Goal: Information Seeking & Learning: Learn about a topic

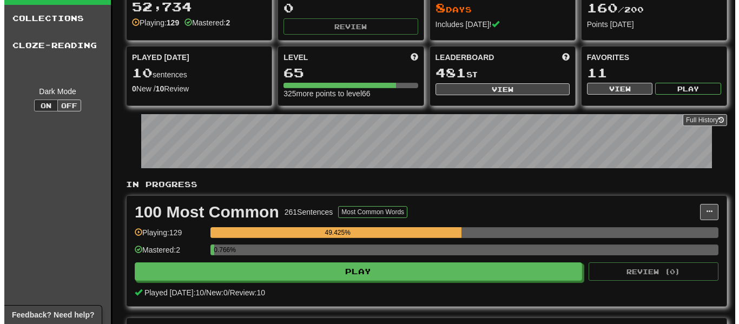
scroll to position [108, 0]
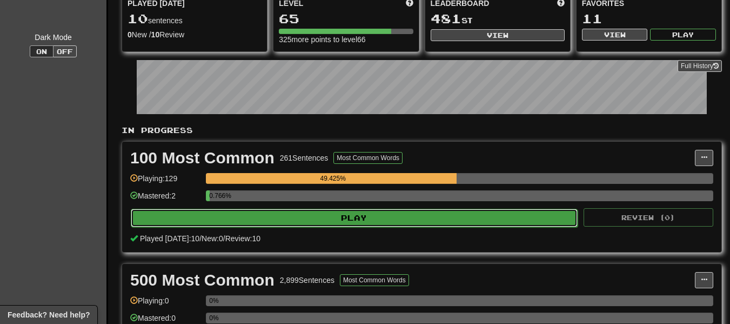
click at [383, 219] on button "Play" at bounding box center [354, 218] width 447 height 18
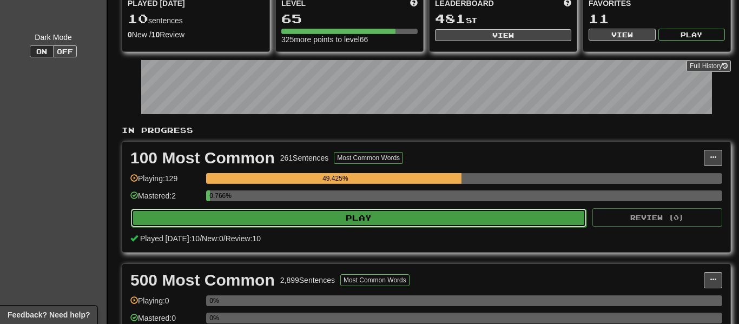
select select "**"
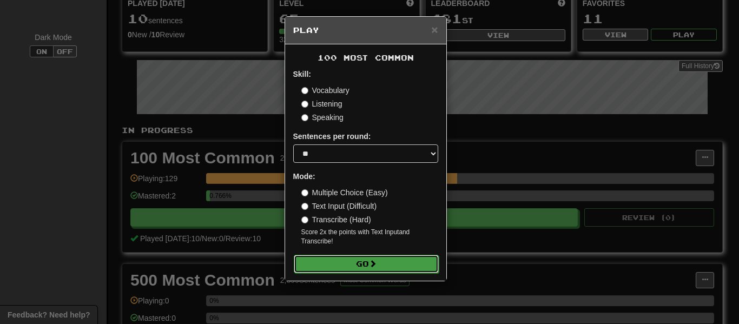
click at [356, 262] on button "Go" at bounding box center [366, 264] width 145 height 18
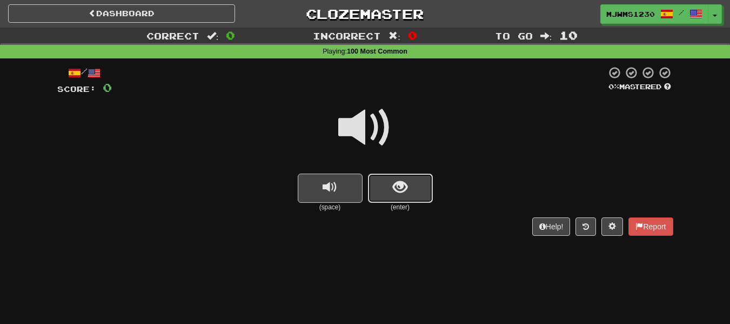
click at [397, 187] on span "show sentence" at bounding box center [400, 187] width 15 height 15
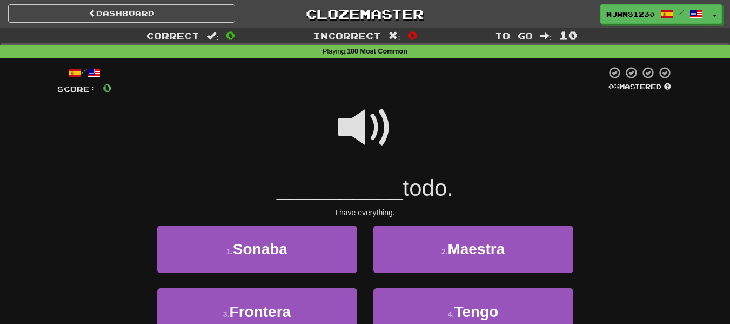
scroll to position [54, 0]
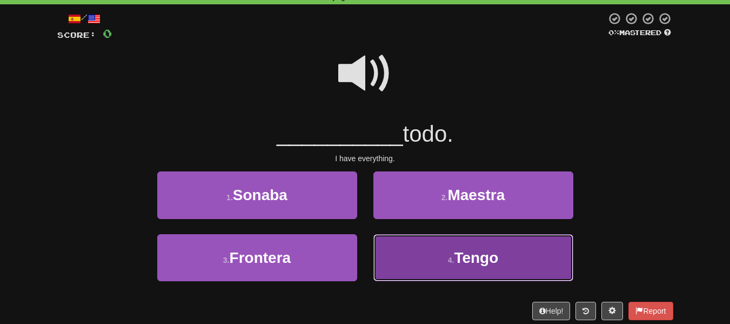
click at [475, 251] on span "Tengo" at bounding box center [476, 257] width 44 height 17
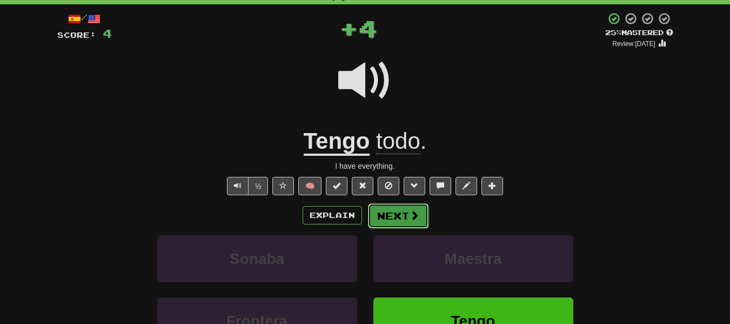
click at [397, 213] on button "Next" at bounding box center [398, 215] width 61 height 25
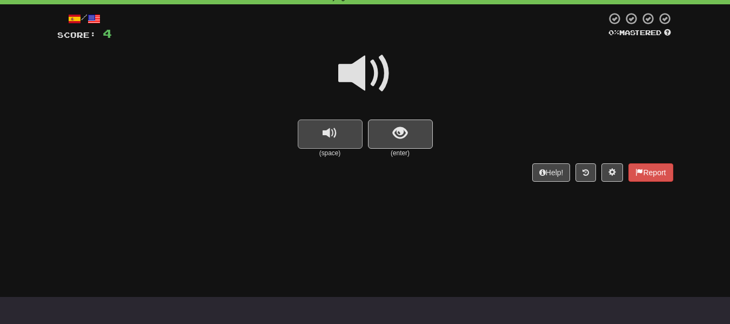
click at [360, 70] on span at bounding box center [365, 73] width 54 height 54
click at [356, 67] on span at bounding box center [365, 73] width 54 height 54
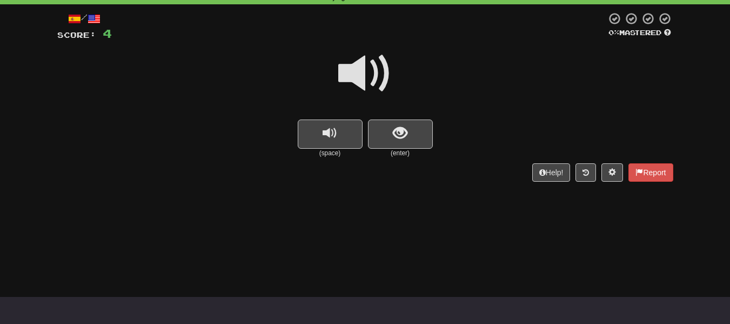
click at [356, 67] on span at bounding box center [365, 73] width 54 height 54
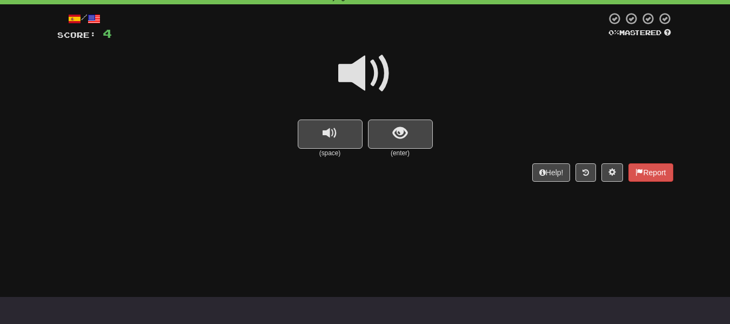
click at [355, 69] on span at bounding box center [365, 73] width 54 height 54
click at [395, 135] on span "show sentence" at bounding box center [400, 133] width 15 height 15
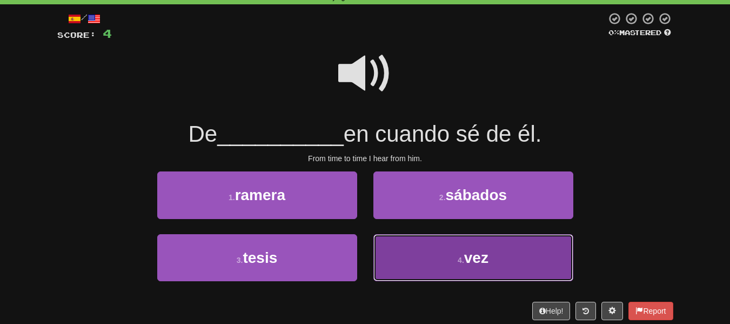
click at [418, 260] on button "4 . vez" at bounding box center [474, 257] width 200 height 47
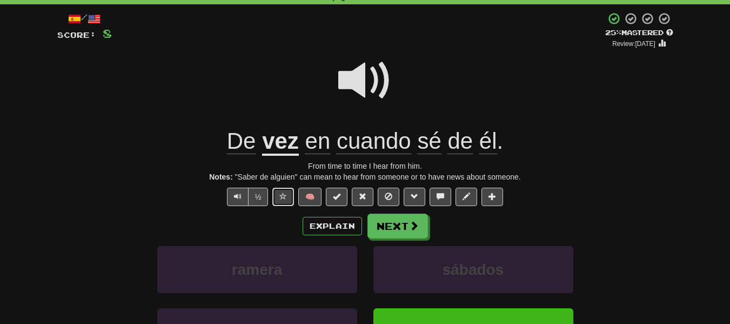
click at [280, 196] on span at bounding box center [284, 196] width 8 height 8
click at [383, 222] on button "Next" at bounding box center [398, 226] width 61 height 25
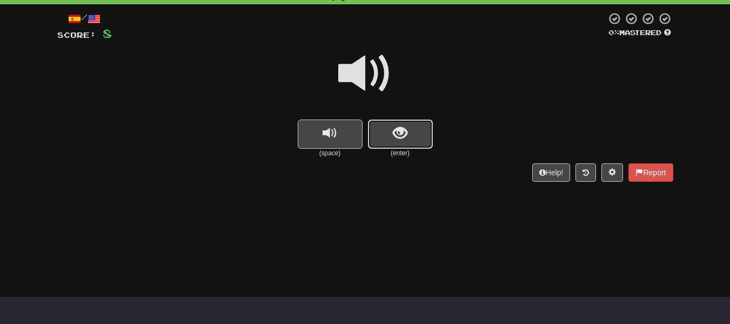
click at [396, 135] on span "show sentence" at bounding box center [400, 133] width 15 height 15
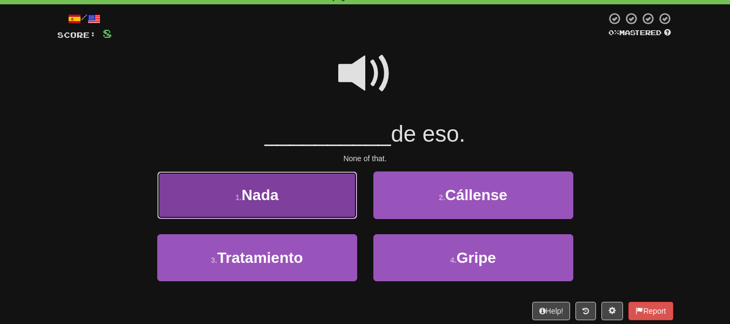
click at [232, 206] on button "1 . Nada" at bounding box center [257, 194] width 200 height 47
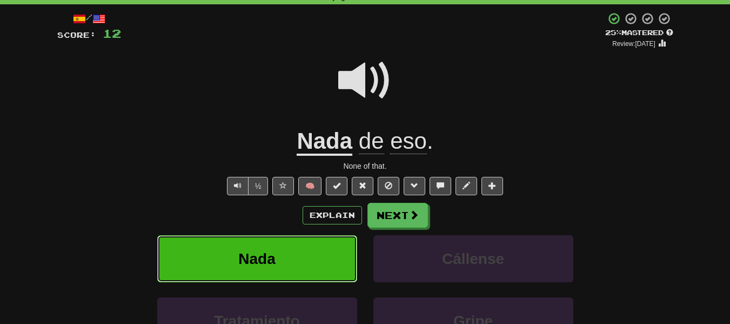
click at [218, 260] on button "Nada" at bounding box center [257, 258] width 200 height 47
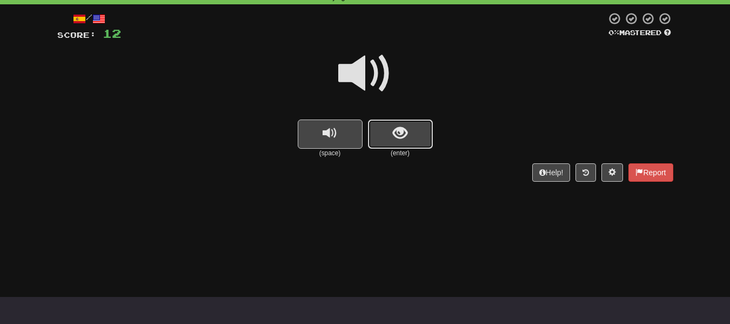
click at [390, 134] on button "show sentence" at bounding box center [400, 133] width 65 height 29
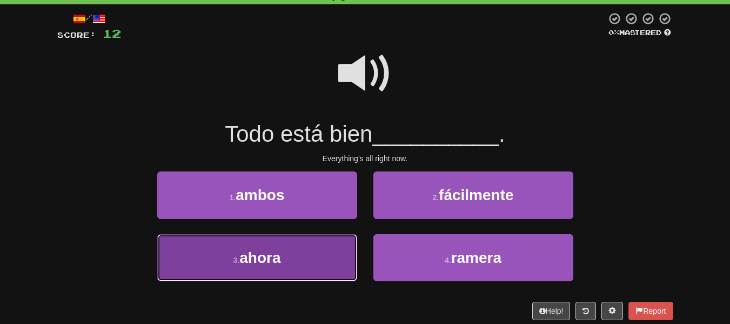
click at [251, 258] on span "ahora" at bounding box center [260, 257] width 41 height 17
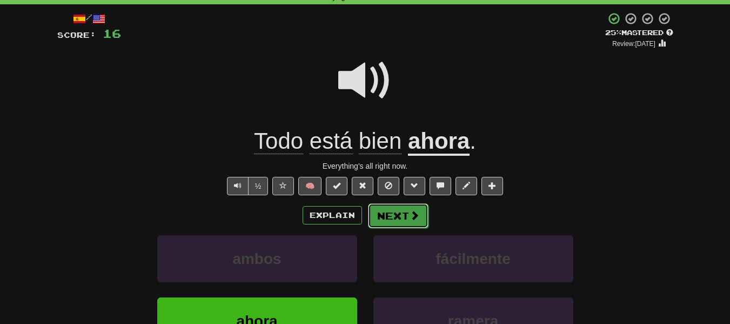
click at [387, 212] on button "Next" at bounding box center [398, 215] width 61 height 25
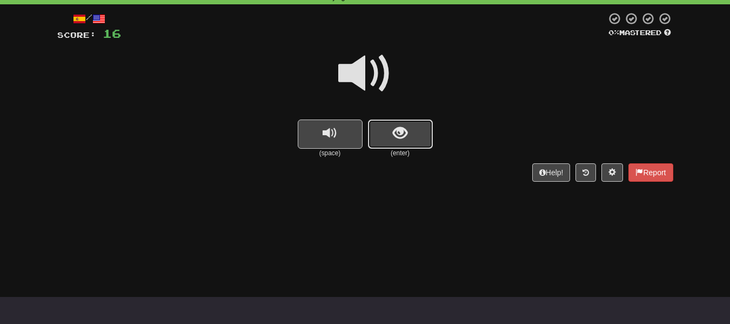
click at [397, 134] on span "show sentence" at bounding box center [400, 133] width 15 height 15
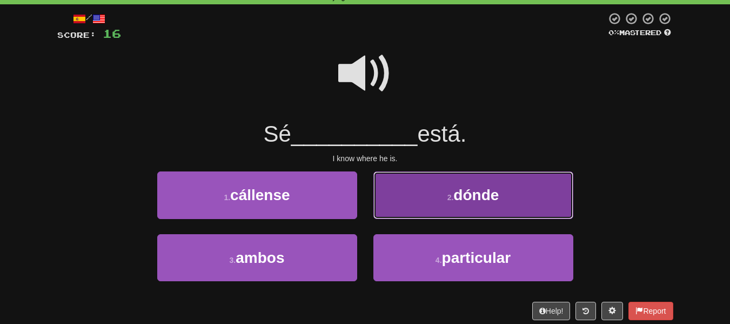
click at [409, 198] on button "2 . dónde" at bounding box center [474, 194] width 200 height 47
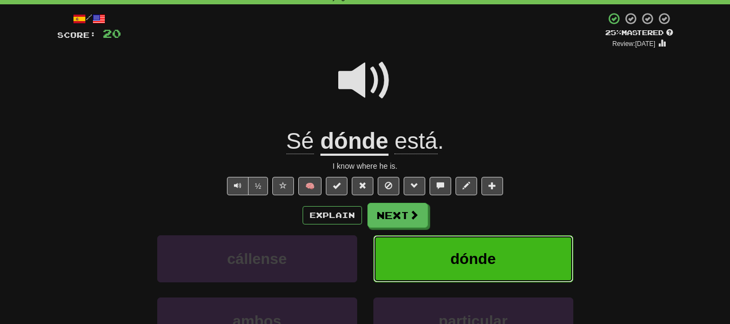
click at [458, 264] on span "dónde" at bounding box center [473, 258] width 45 height 17
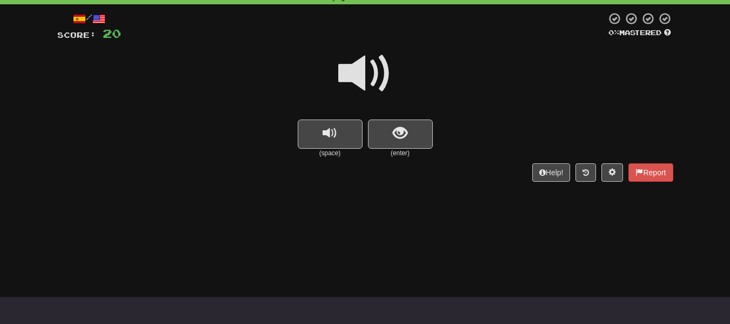
click at [362, 74] on span at bounding box center [365, 73] width 54 height 54
click at [407, 131] on span "show sentence" at bounding box center [400, 133] width 15 height 15
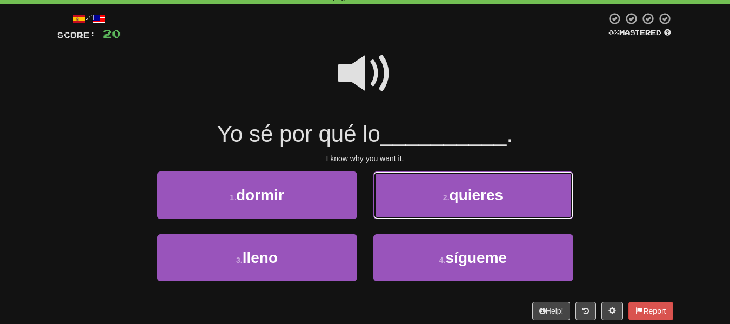
click at [466, 197] on span "quieres" at bounding box center [477, 195] width 54 height 17
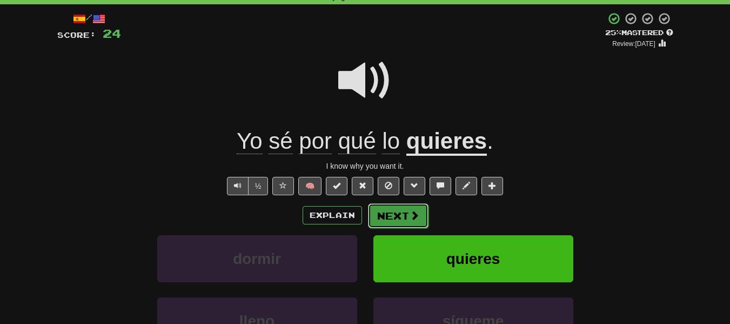
click at [398, 212] on button "Next" at bounding box center [398, 215] width 61 height 25
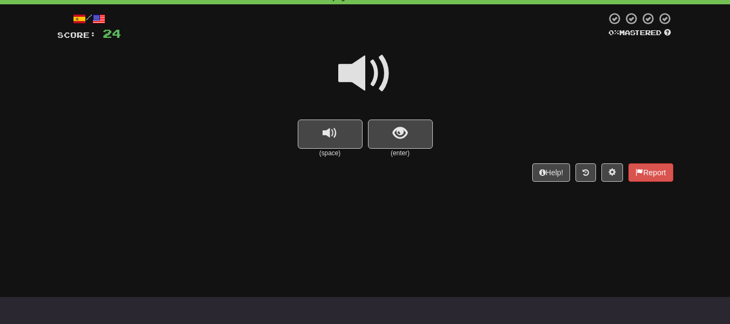
click at [359, 64] on span at bounding box center [365, 73] width 54 height 54
click at [355, 58] on span at bounding box center [365, 73] width 54 height 54
click at [362, 75] on span at bounding box center [365, 73] width 54 height 54
click at [355, 74] on span at bounding box center [365, 73] width 54 height 54
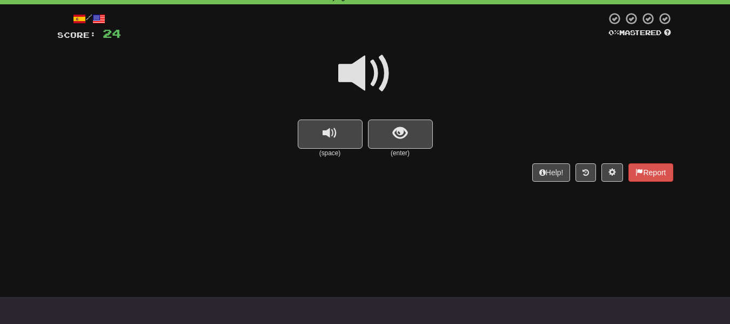
click at [355, 74] on span at bounding box center [365, 73] width 54 height 54
click at [354, 74] on span at bounding box center [365, 73] width 54 height 54
click at [324, 128] on span "replay audio" at bounding box center [330, 133] width 15 height 15
click at [401, 131] on span "show sentence" at bounding box center [400, 133] width 15 height 15
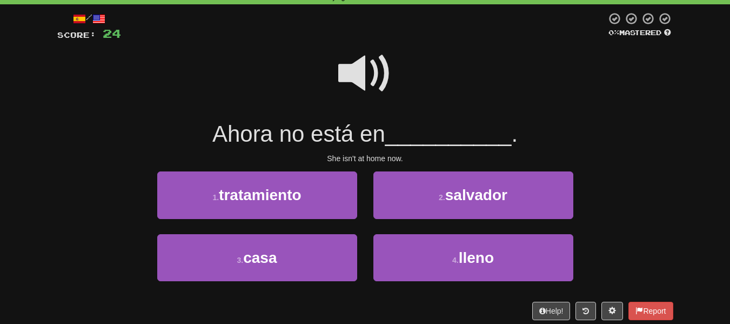
click at [355, 69] on span at bounding box center [365, 73] width 54 height 54
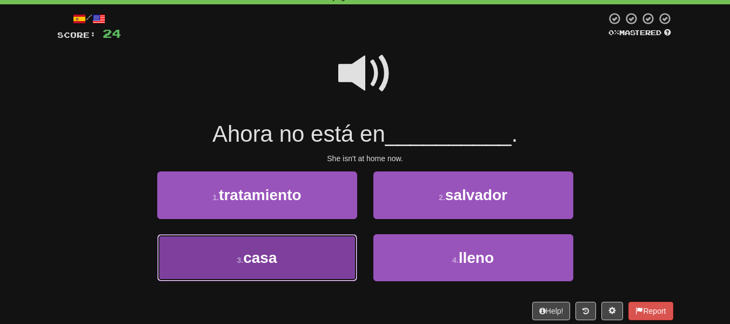
click at [280, 254] on button "3 . casa" at bounding box center [257, 257] width 200 height 47
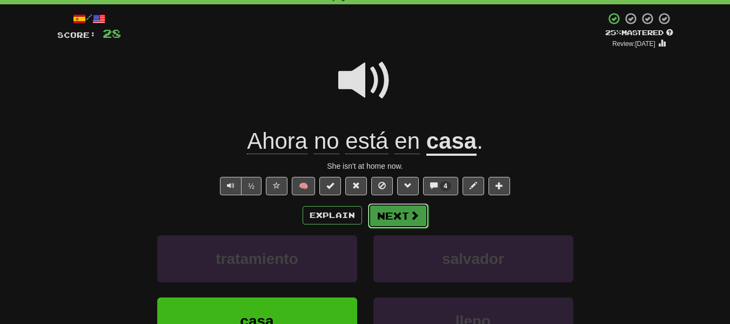
click at [385, 211] on button "Next" at bounding box center [398, 215] width 61 height 25
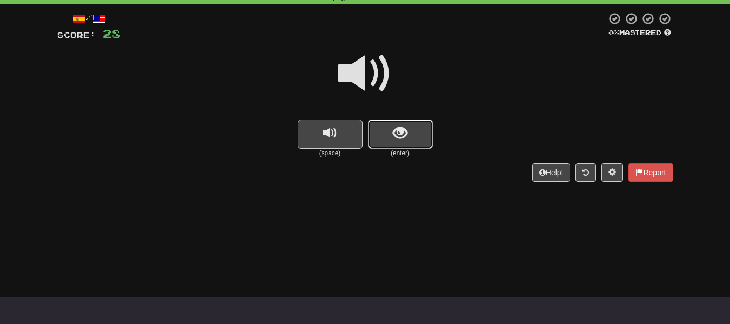
click at [388, 131] on button "show sentence" at bounding box center [400, 133] width 65 height 29
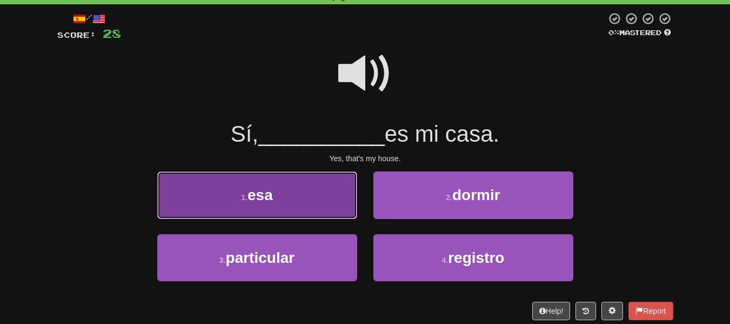
click at [280, 201] on button "1 . esa" at bounding box center [257, 194] width 200 height 47
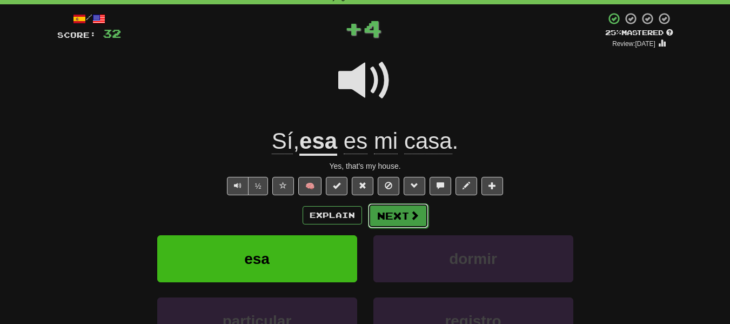
click at [393, 212] on button "Next" at bounding box center [398, 215] width 61 height 25
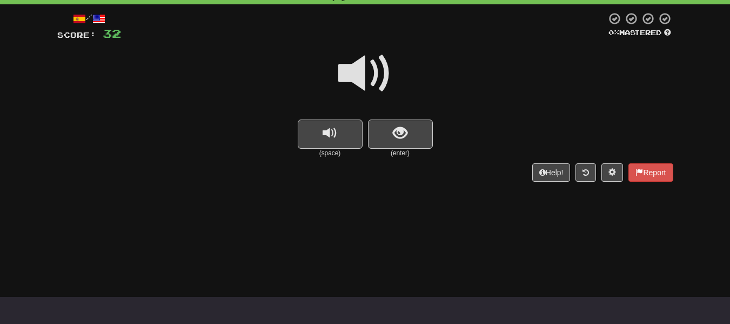
click at [355, 81] on span at bounding box center [365, 73] width 54 height 54
click at [393, 135] on button "show sentence" at bounding box center [400, 133] width 65 height 29
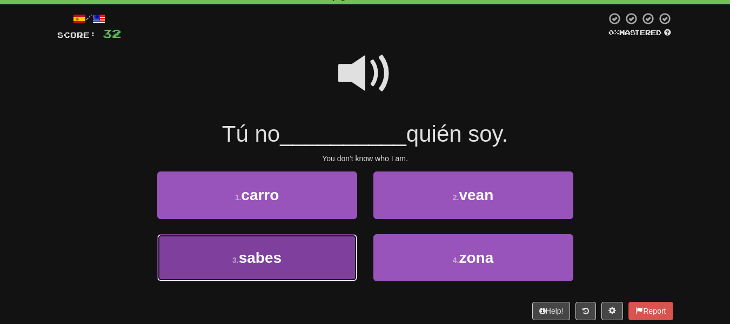
click at [265, 254] on span "sabes" at bounding box center [260, 257] width 43 height 17
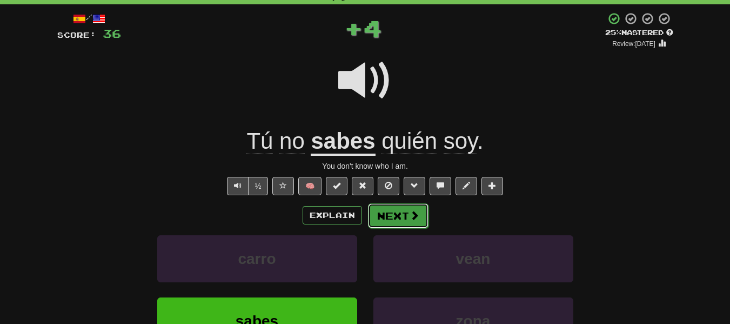
click at [392, 212] on button "Next" at bounding box center [398, 215] width 61 height 25
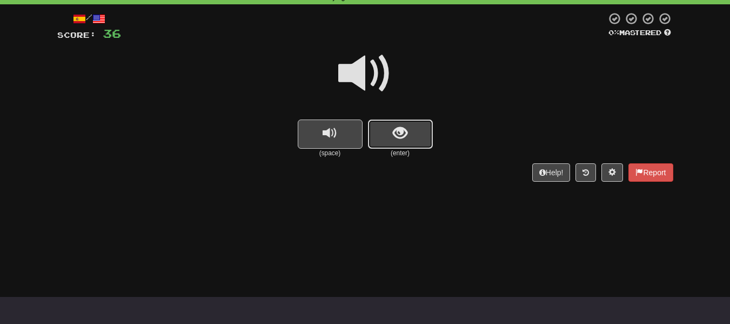
click at [389, 132] on button "show sentence" at bounding box center [400, 133] width 65 height 29
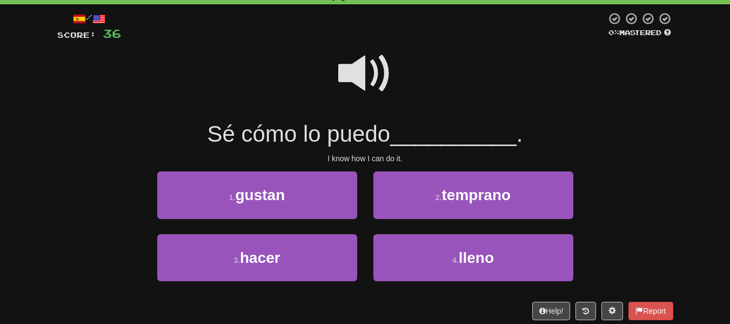
click at [355, 77] on span at bounding box center [365, 73] width 54 height 54
click at [353, 77] on span at bounding box center [365, 73] width 54 height 54
click at [350, 75] on span at bounding box center [365, 73] width 54 height 54
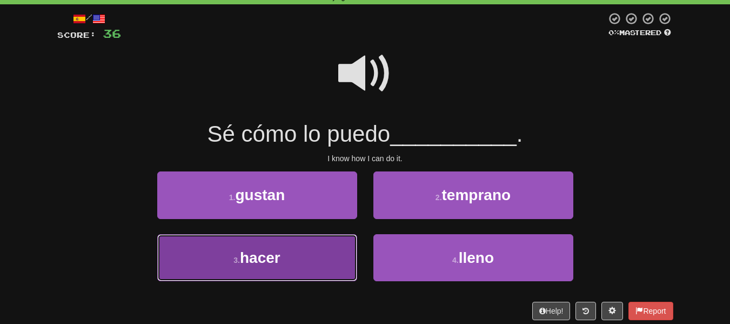
click at [269, 255] on span "hacer" at bounding box center [260, 257] width 41 height 17
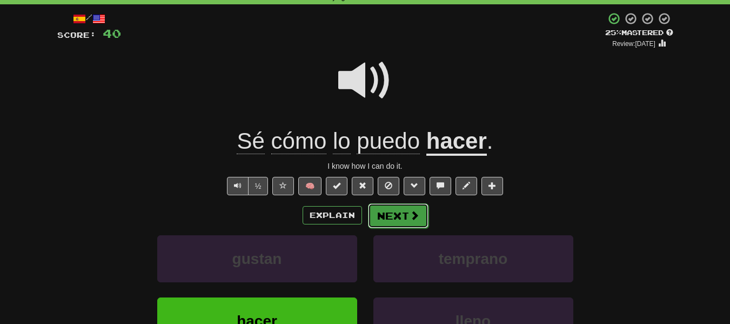
click at [393, 217] on button "Next" at bounding box center [398, 215] width 61 height 25
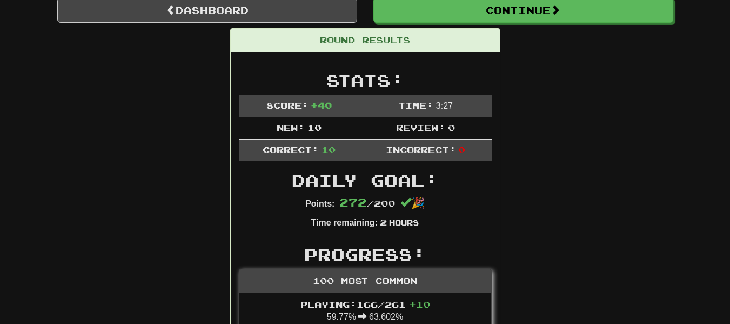
scroll to position [0, 0]
